Goal: Transaction & Acquisition: Book appointment/travel/reservation

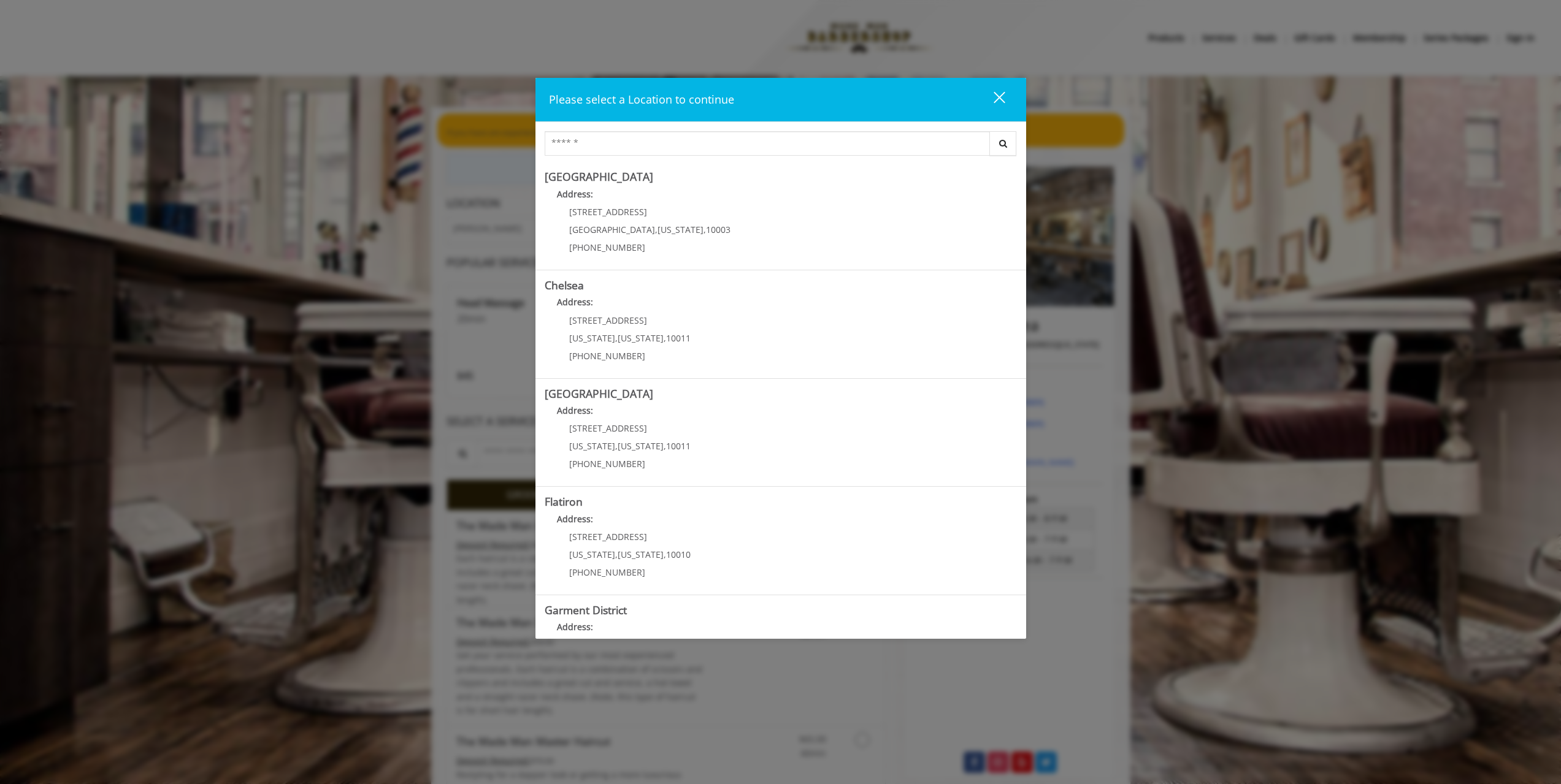
click at [731, 242] on Village "[GEOGRAPHIC_DATA] Address: [STREET_ADDRESS][US_STATE] (212) 598-1840" at bounding box center [781, 216] width 473 height 90
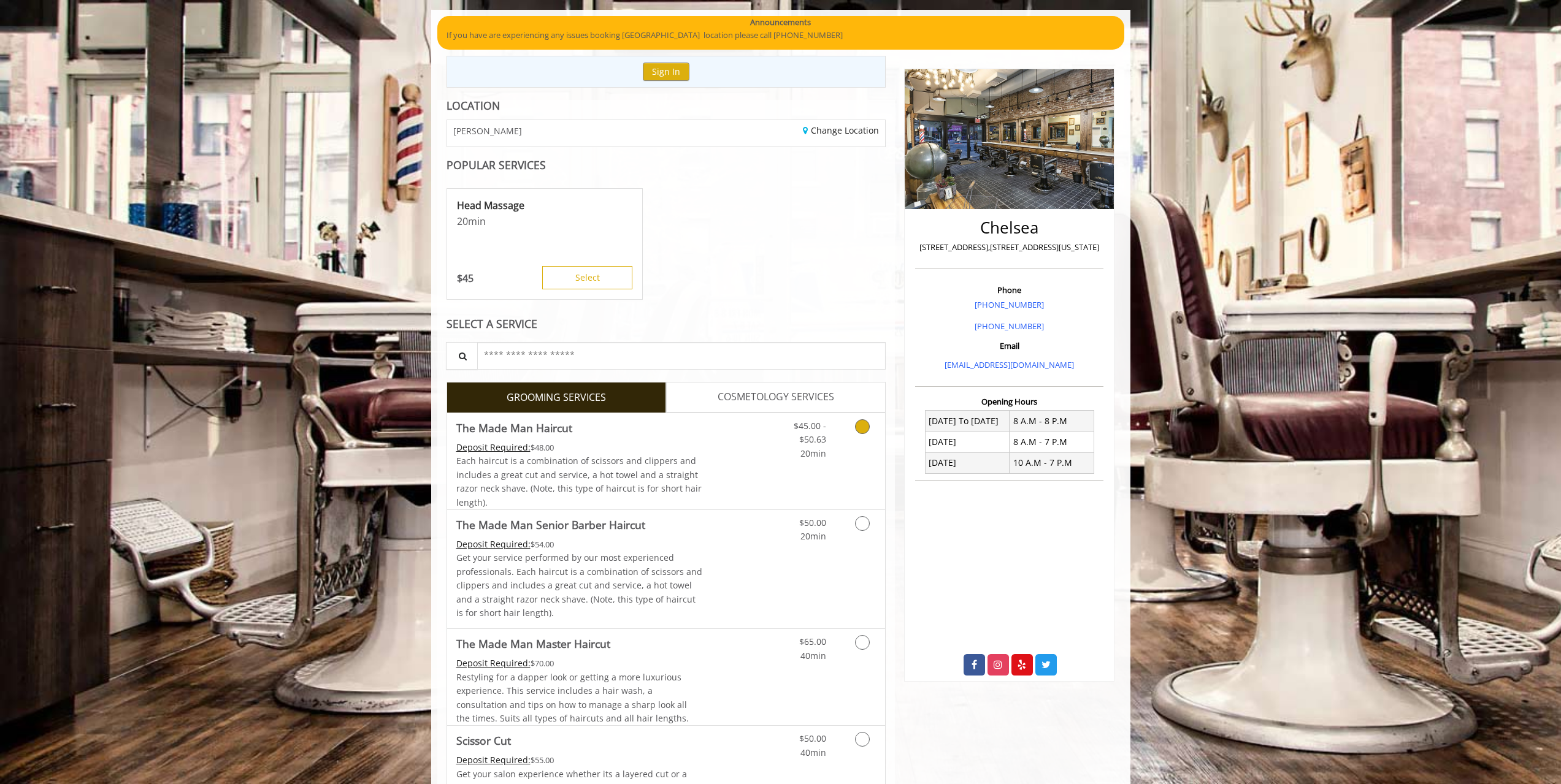
scroll to position [104, 0]
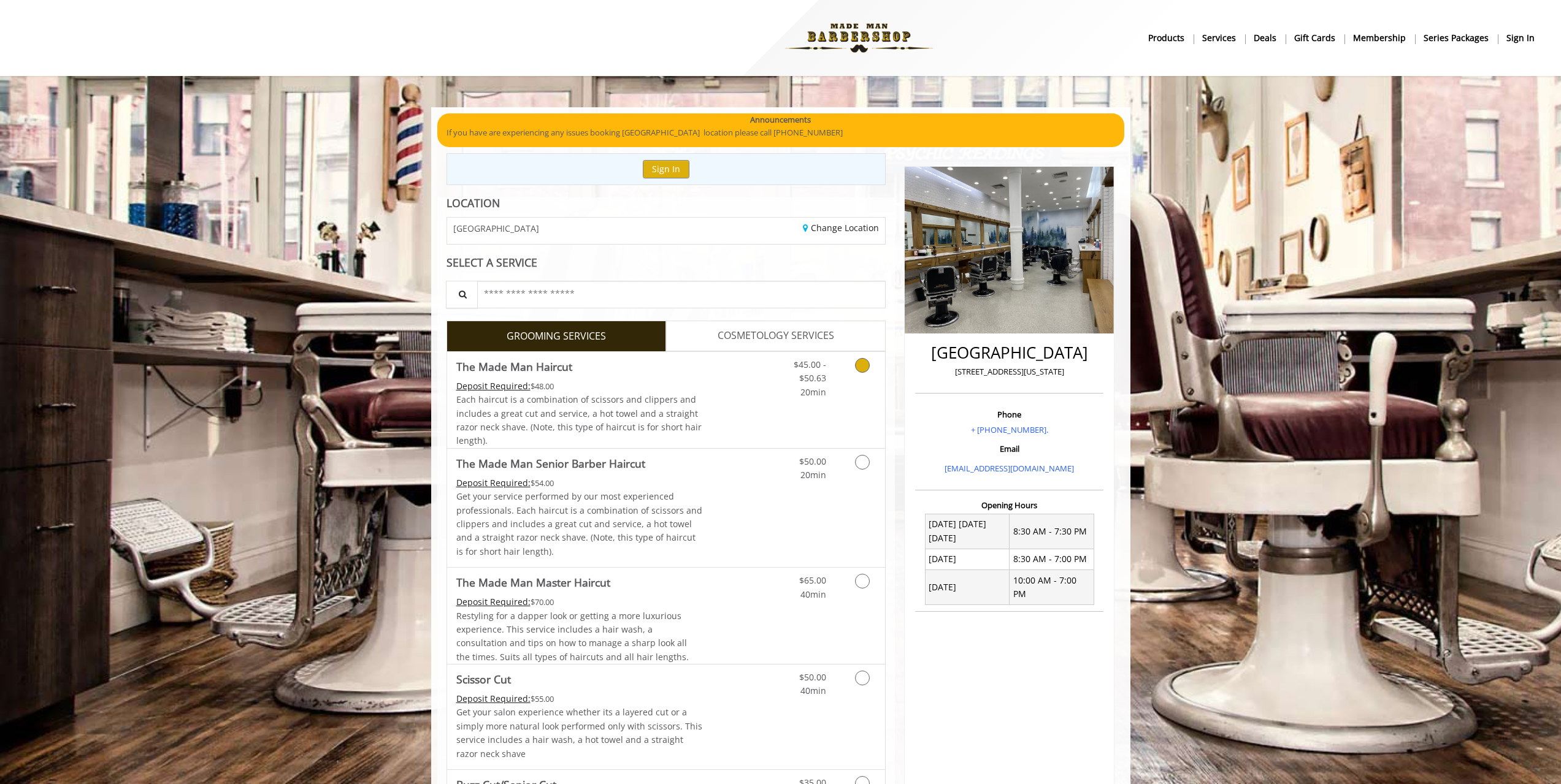
click at [775, 389] on div "$45.00 - $50.63 20min" at bounding box center [801, 376] width 70 height 48
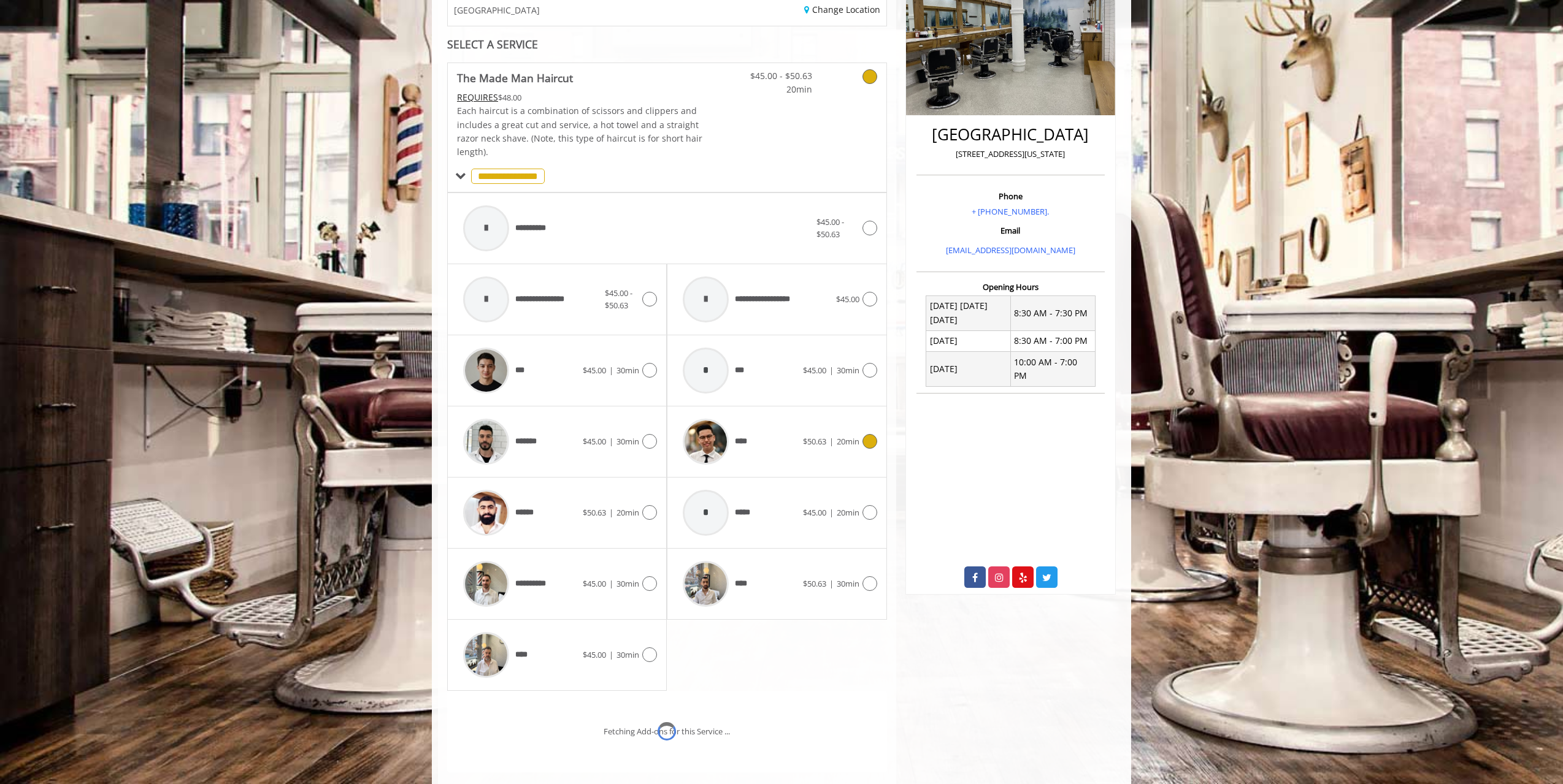
scroll to position [306, 0]
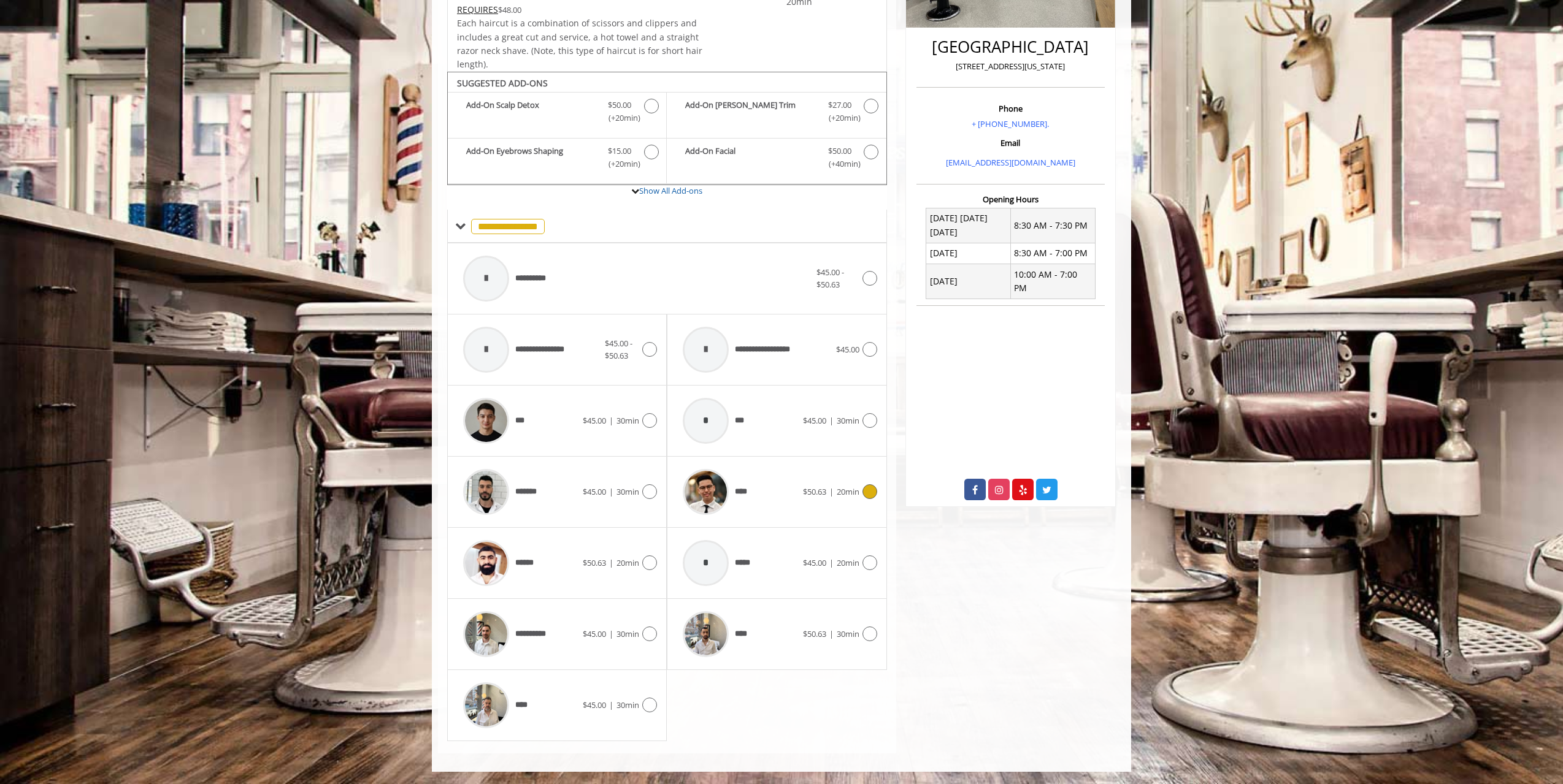
click at [816, 511] on div "**** $50.63 | 20min" at bounding box center [777, 492] width 200 height 58
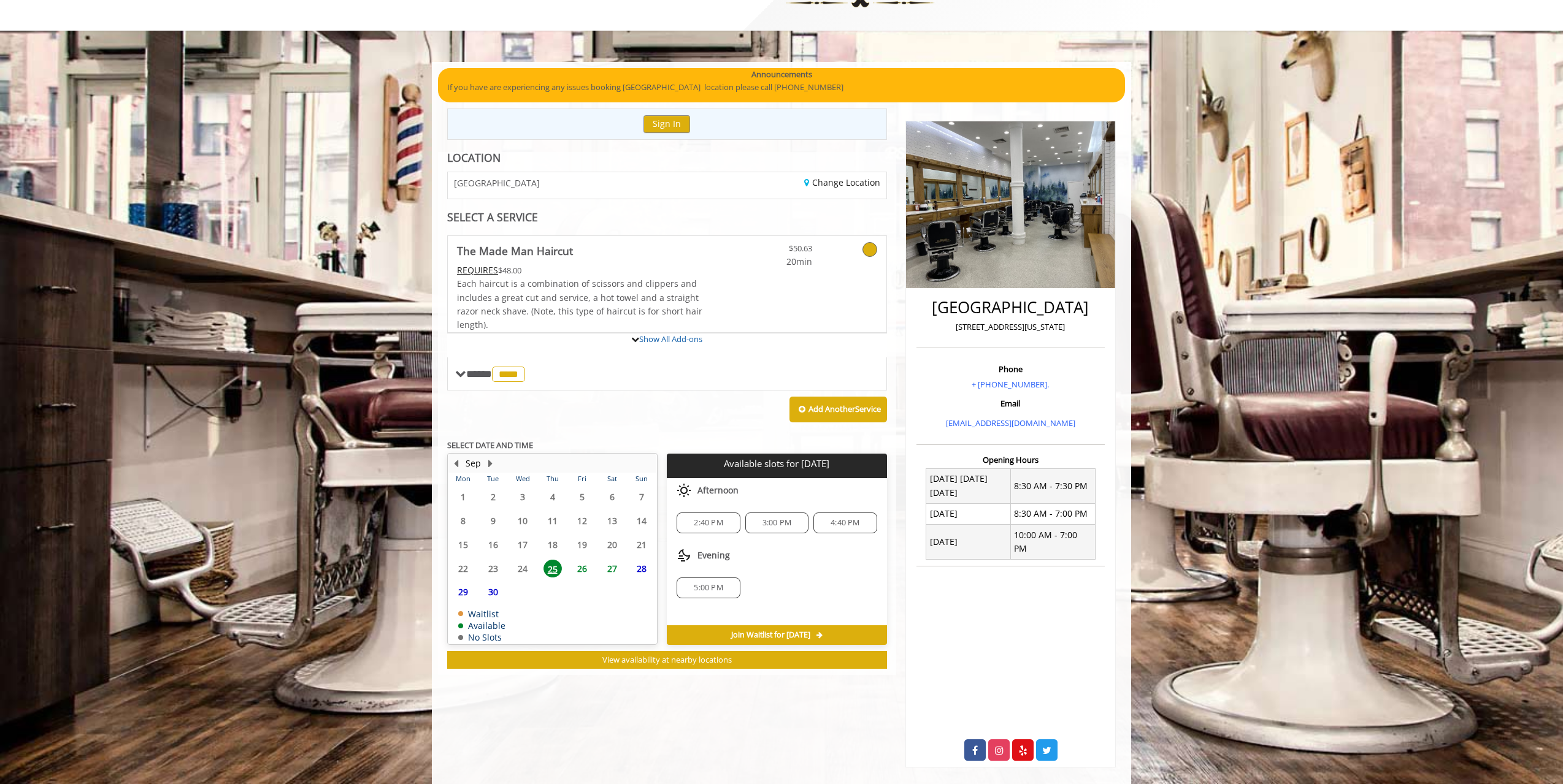
scroll to position [80, 0]
